Goal: Navigation & Orientation: Find specific page/section

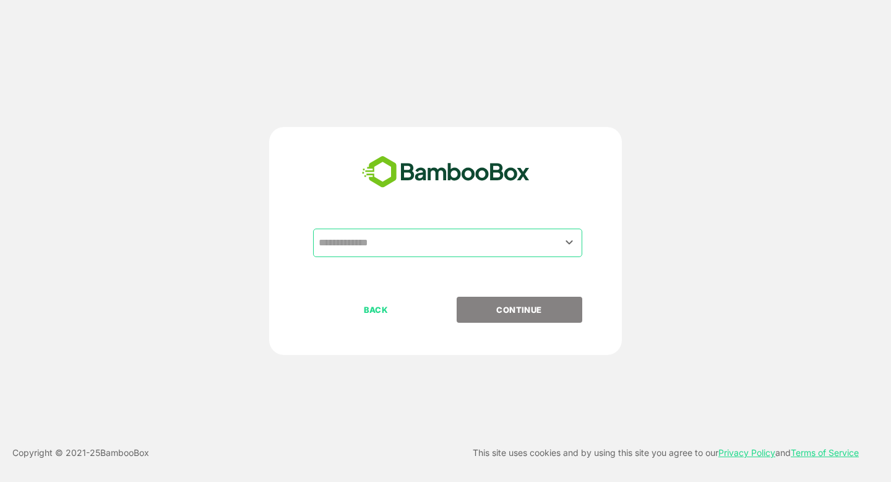
click at [412, 242] on input "text" at bounding box center [448, 243] width 264 height 24
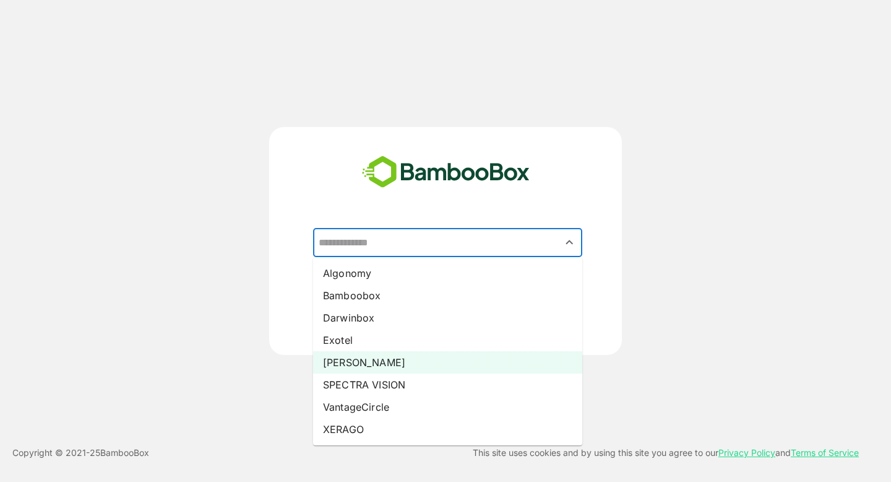
click at [356, 360] on li "[PERSON_NAME]" at bounding box center [447, 362] width 269 height 22
type input "*****"
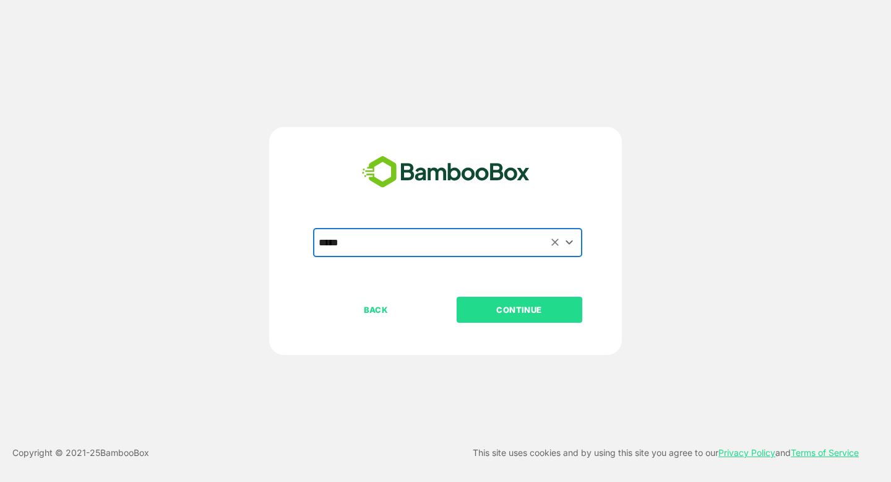
click at [495, 312] on p "CONTINUE" at bounding box center [519, 310] width 124 height 14
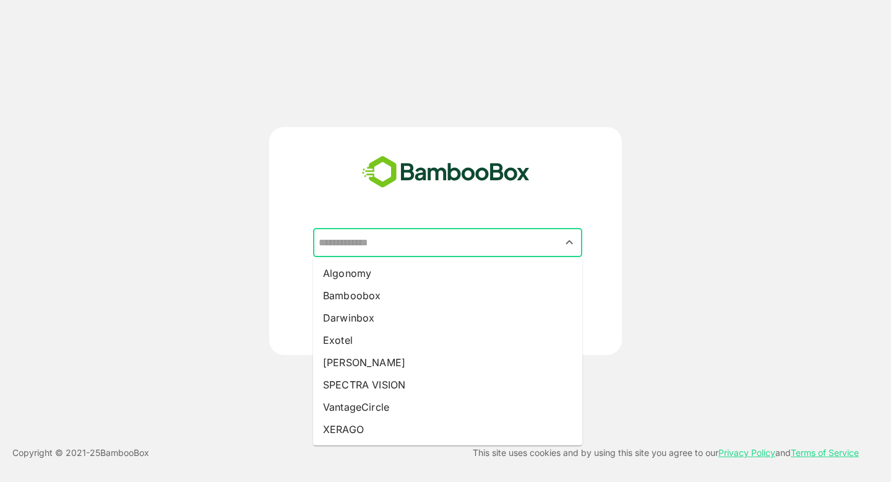
click at [468, 252] on input "text" at bounding box center [448, 243] width 264 height 24
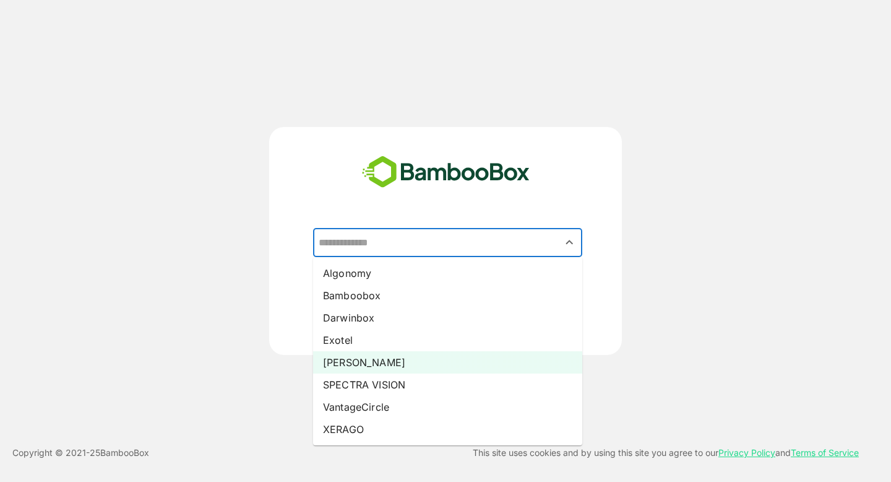
click at [384, 365] on li "[PERSON_NAME]" at bounding box center [447, 362] width 269 height 22
type input "*****"
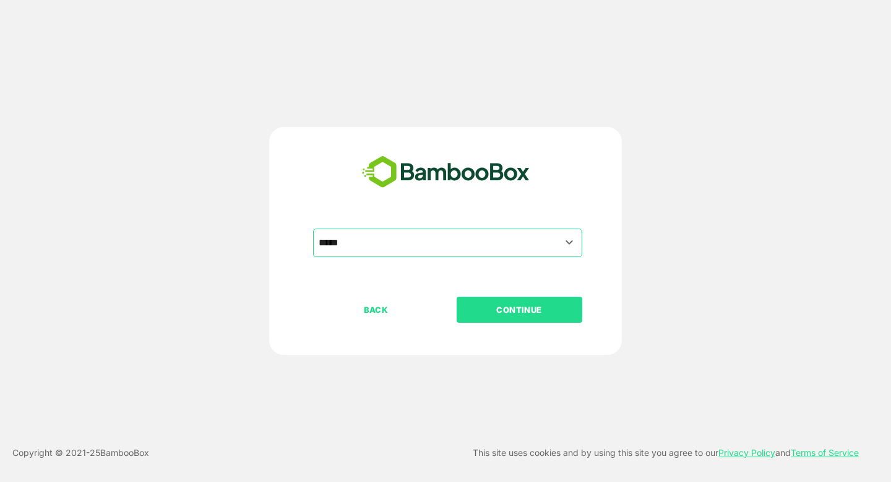
click at [498, 314] on p "CONTINUE" at bounding box center [519, 310] width 124 height 14
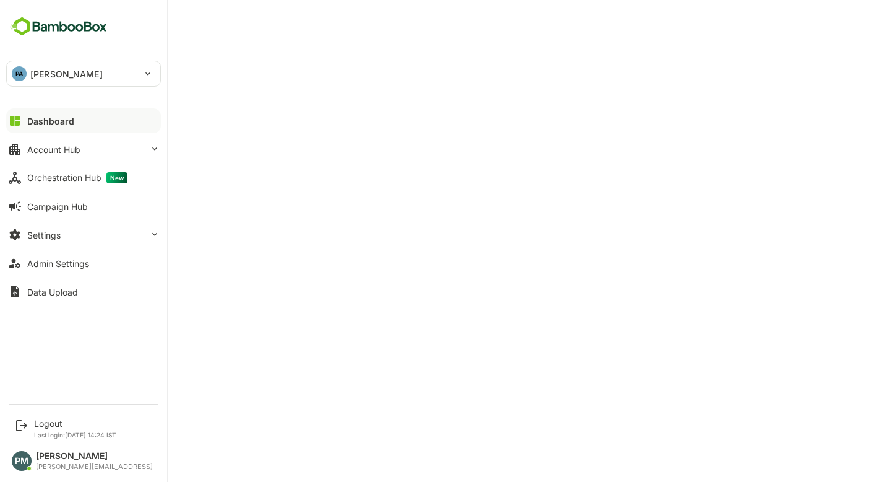
click at [85, 115] on button "Dashboard" at bounding box center [83, 120] width 155 height 25
click at [70, 122] on div "Dashboard" at bounding box center [50, 121] width 47 height 11
click at [71, 159] on button "Account Hub" at bounding box center [83, 149] width 155 height 25
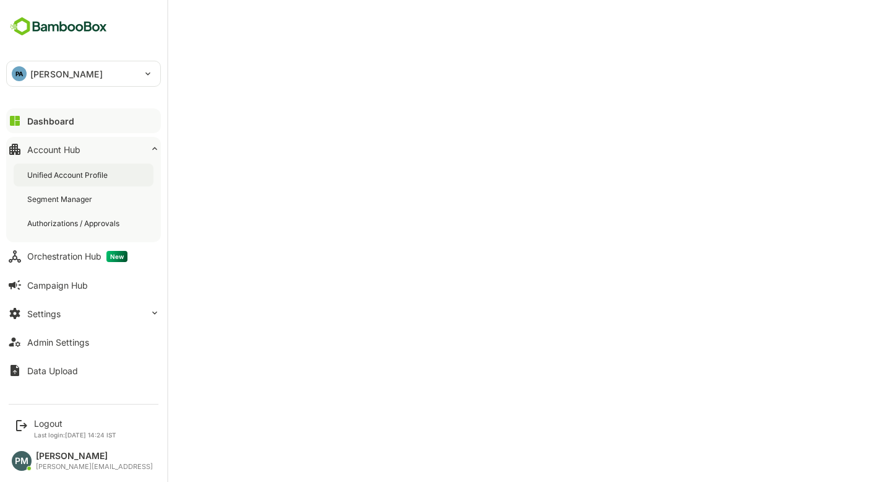
click at [84, 176] on div "Unified Account Profile" at bounding box center [68, 175] width 83 height 11
